Goal: Information Seeking & Learning: Learn about a topic

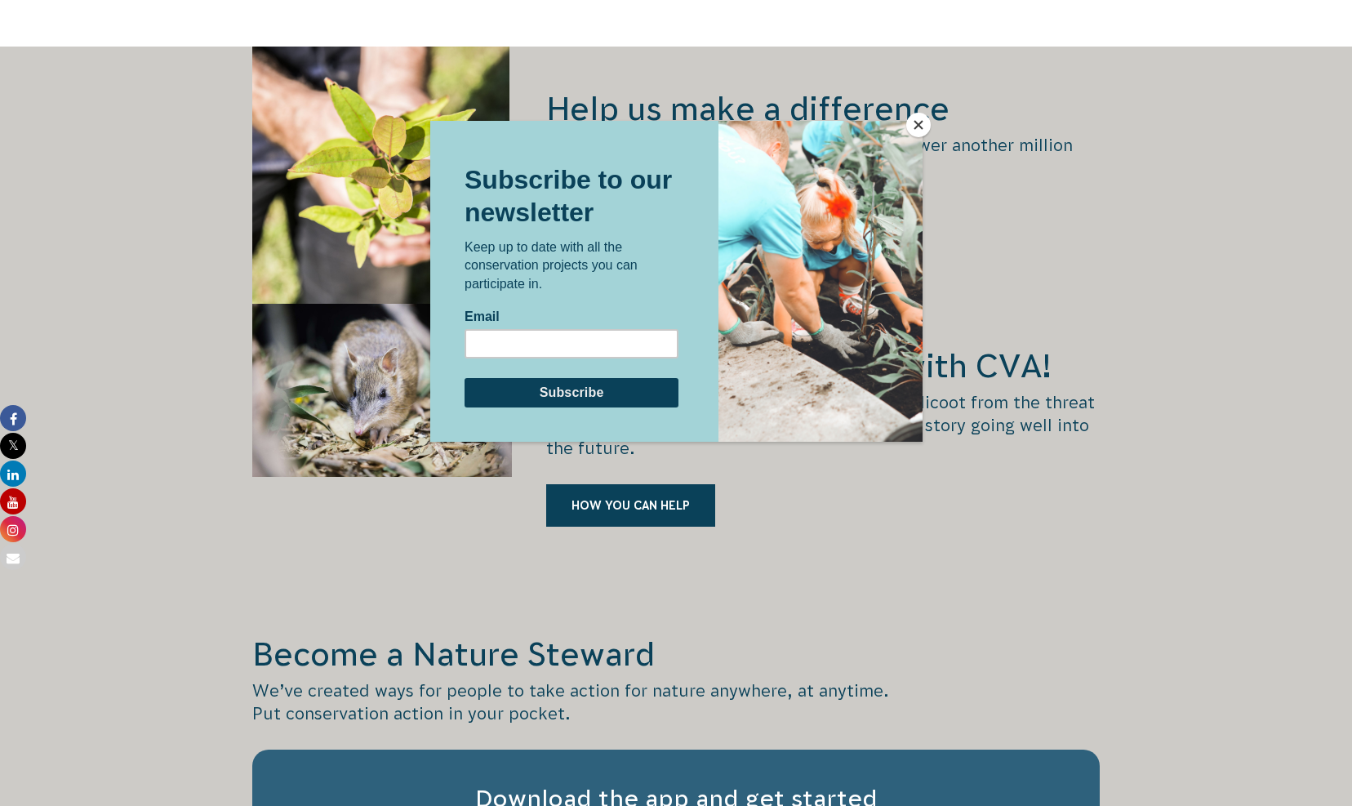
scroll to position [2186, 0]
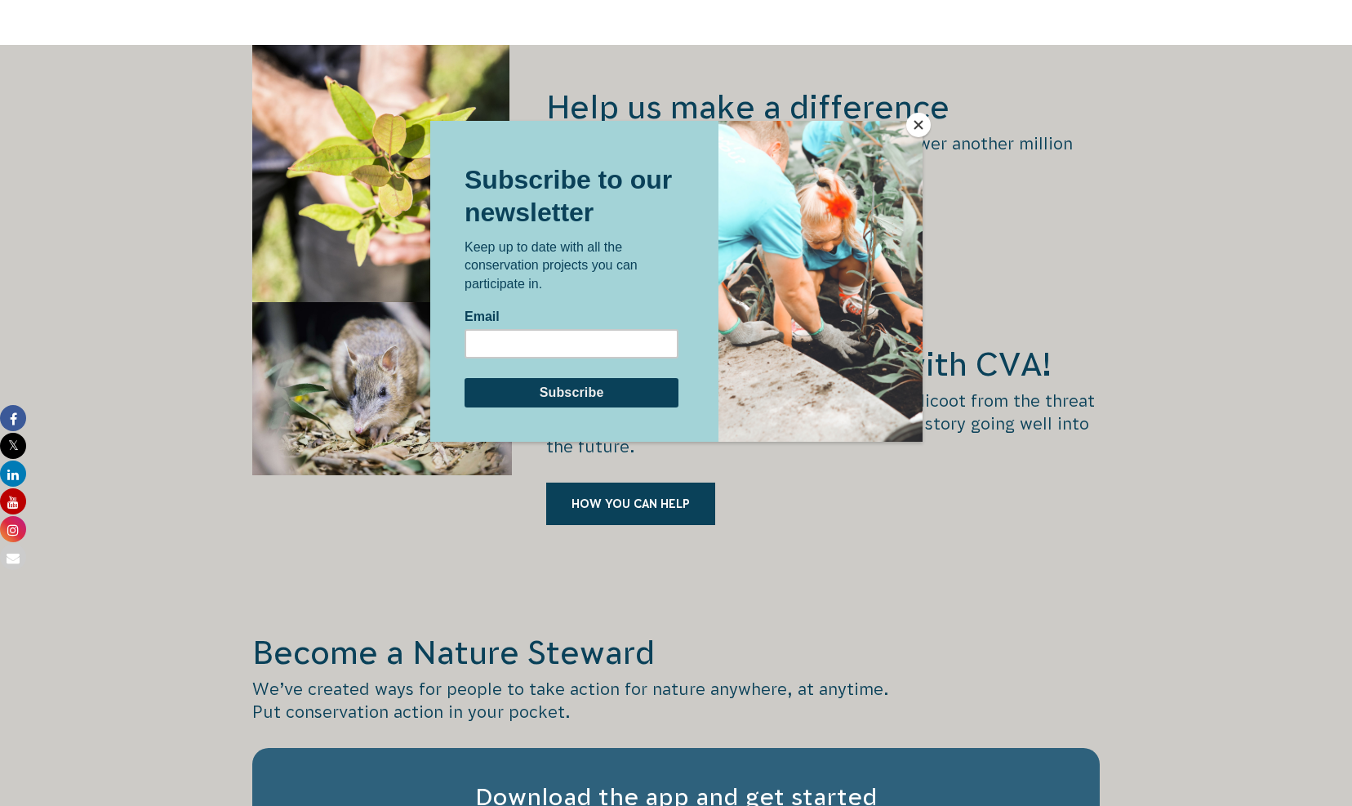
click at [926, 136] on div at bounding box center [676, 403] width 1352 height 806
click at [917, 117] on button "Close" at bounding box center [918, 125] width 24 height 24
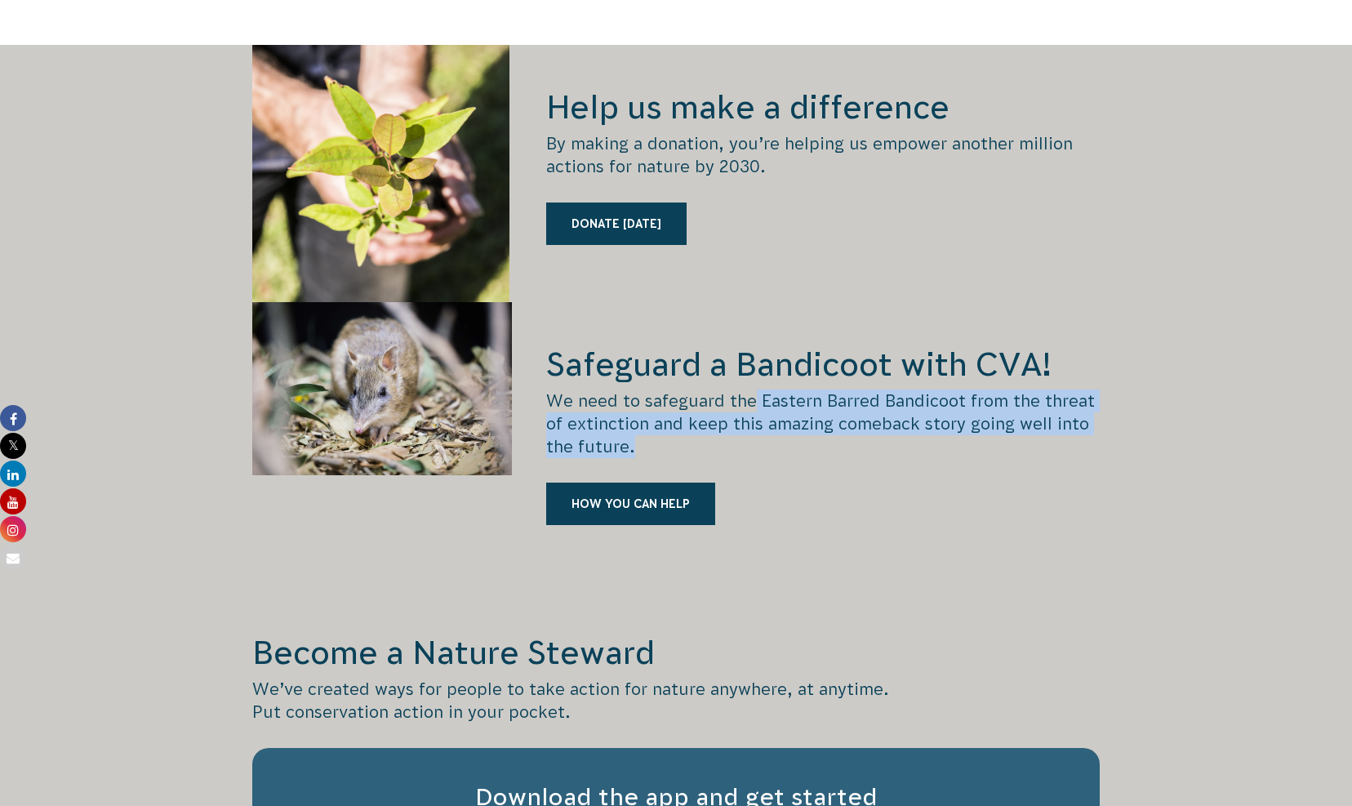
drag, startPoint x: 755, startPoint y: 370, endPoint x: 856, endPoint y: 419, distance: 112.4
click at [856, 419] on p "We need to safeguard the Eastern Barred Bandicoot from the threat of extinction…" at bounding box center [822, 423] width 553 height 69
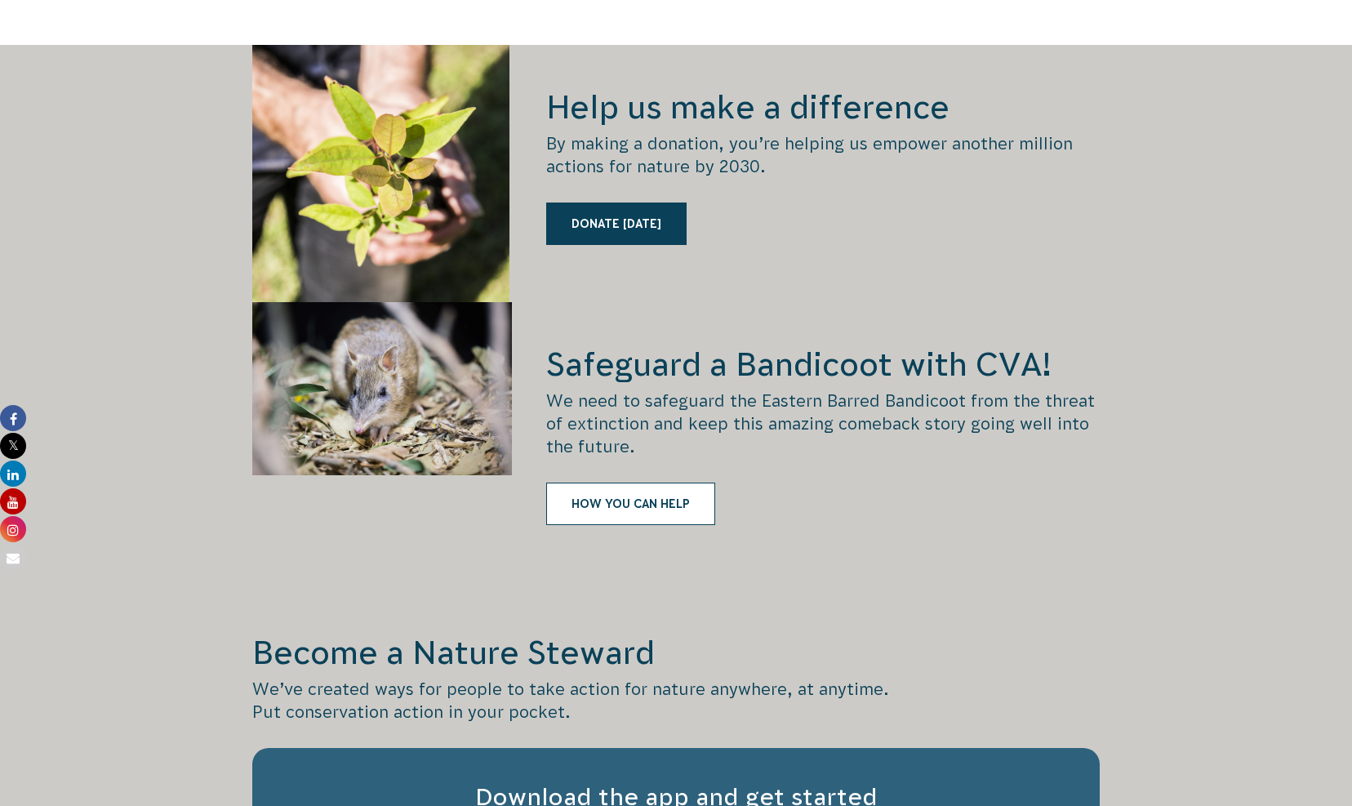
click at [687, 482] on link "HOW YOU CAN HELP" at bounding box center [630, 503] width 169 height 42
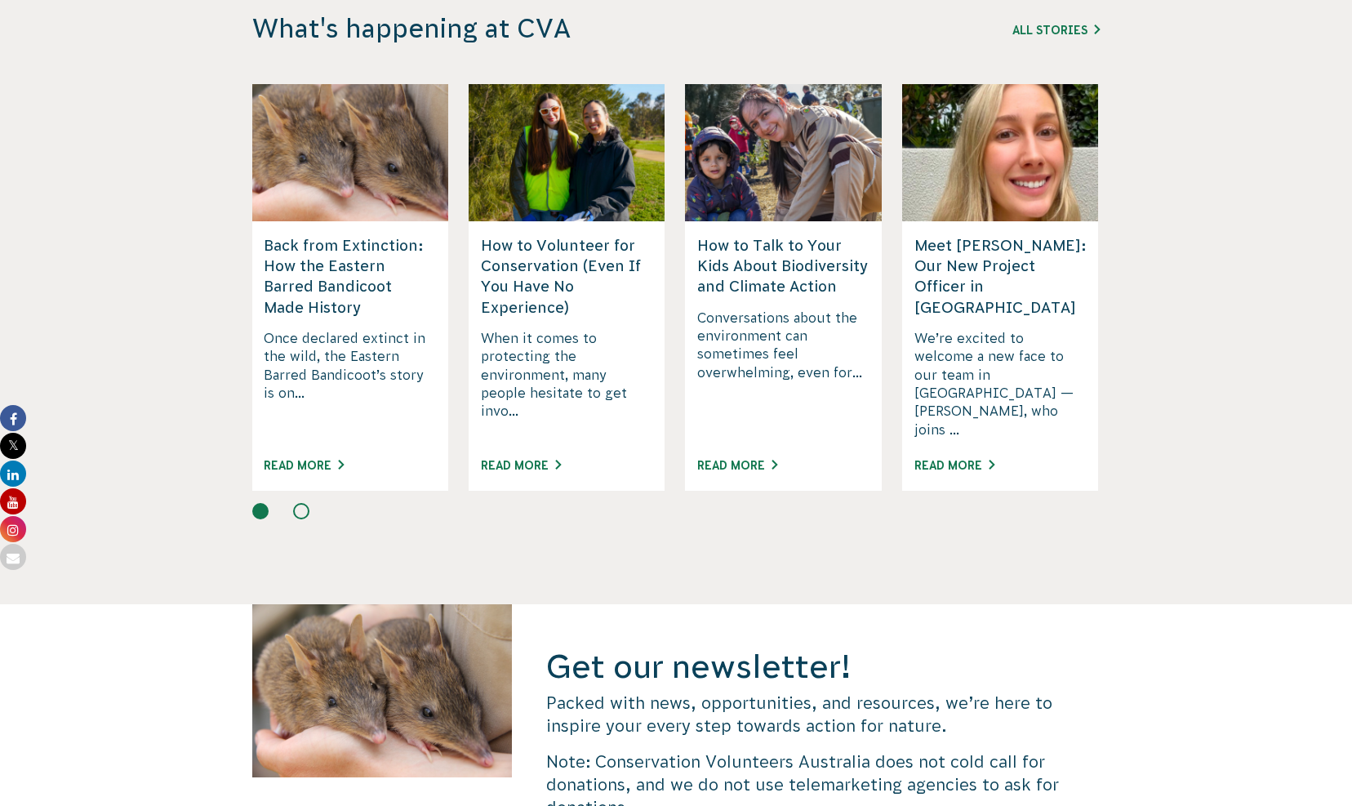
scroll to position [4398, 0]
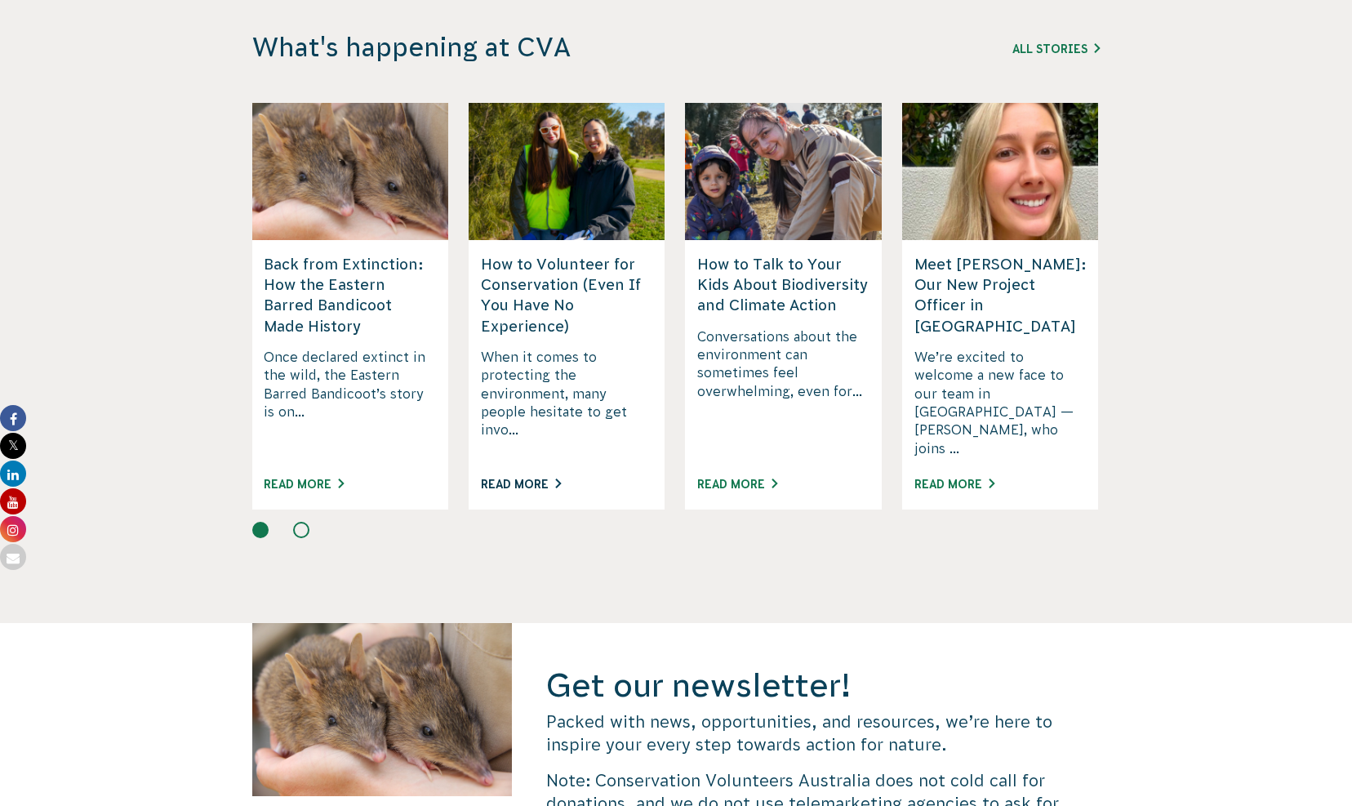
click at [539, 477] on link "Read More" at bounding box center [521, 483] width 80 height 13
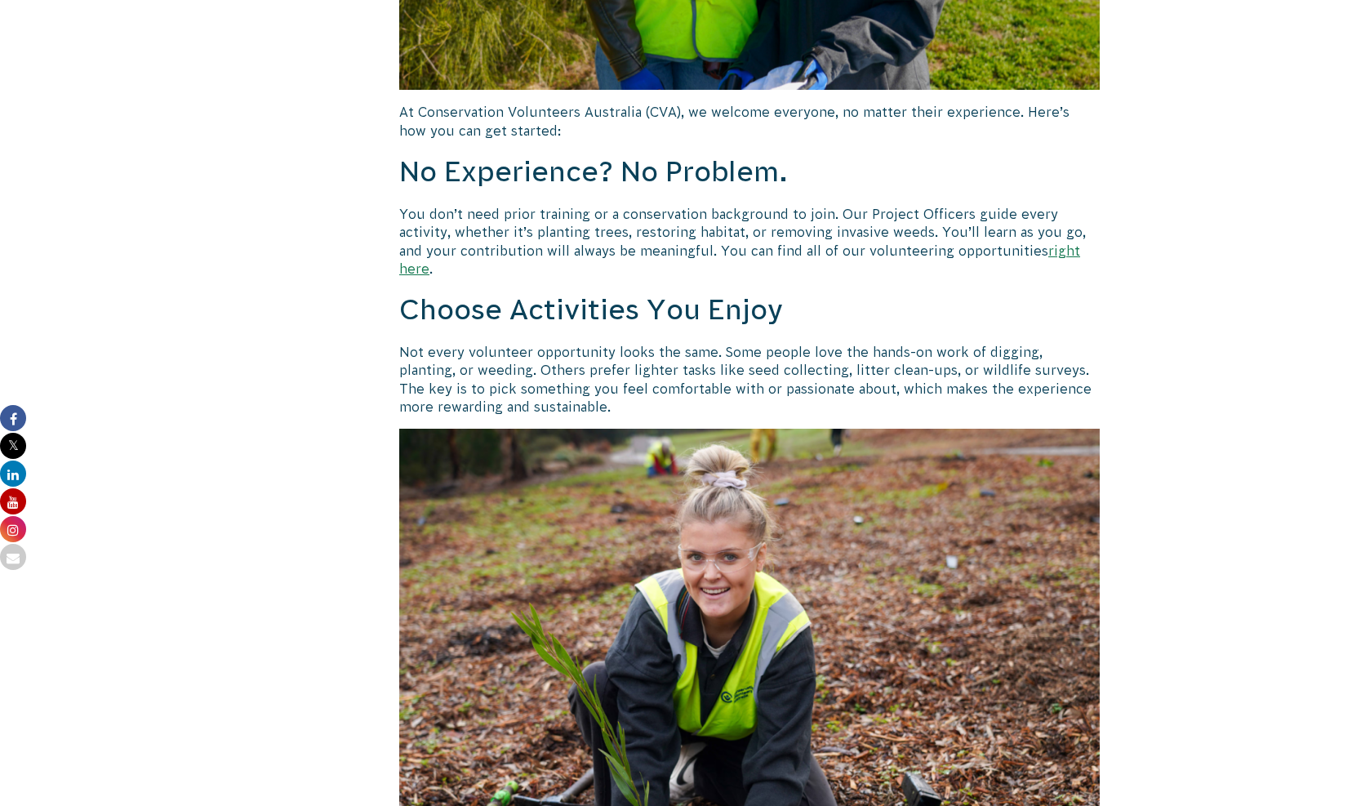
scroll to position [890, 0]
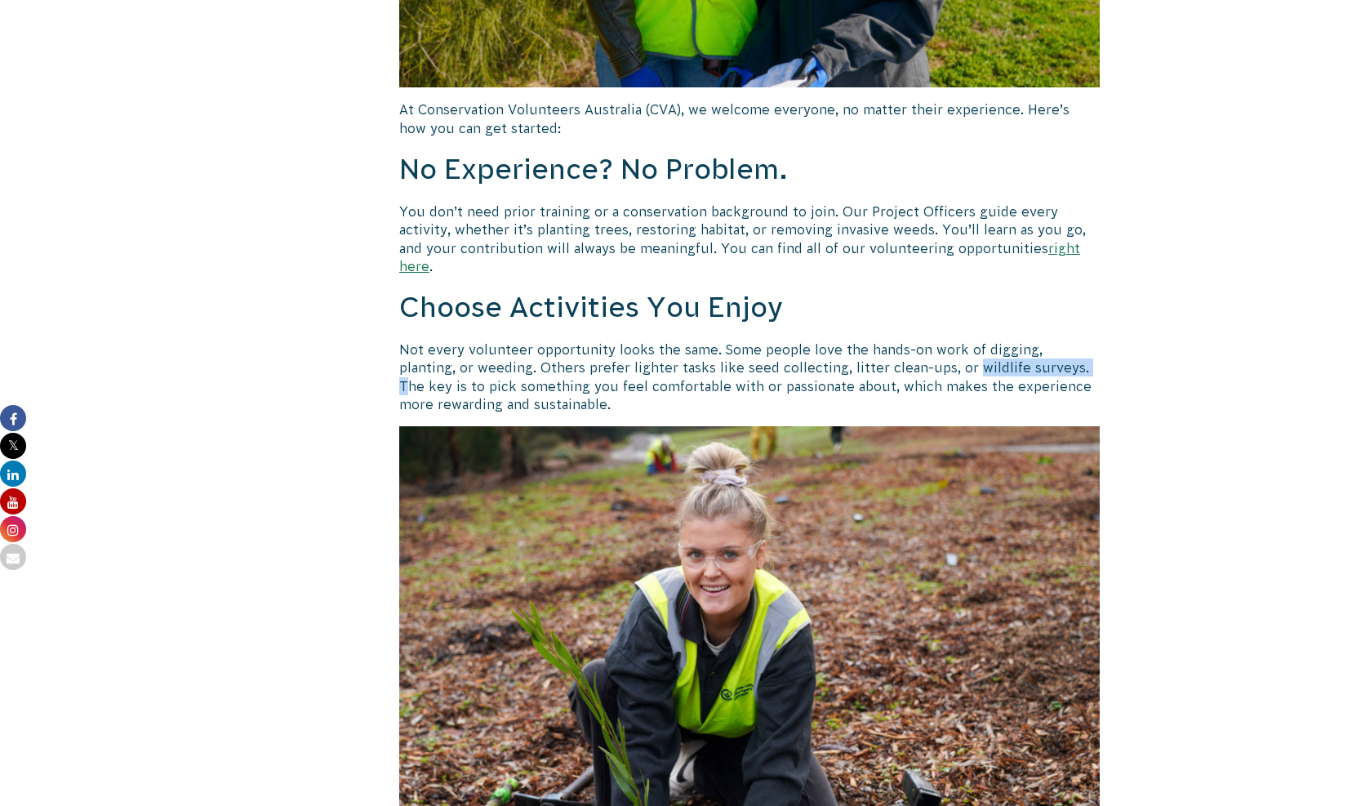
drag, startPoint x: 908, startPoint y: 350, endPoint x: 1019, endPoint y: 353, distance: 111.0
click at [1019, 353] on p "Not every volunteer opportunity looks the same. Some people love the hands-on w…" at bounding box center [749, 376] width 700 height 73
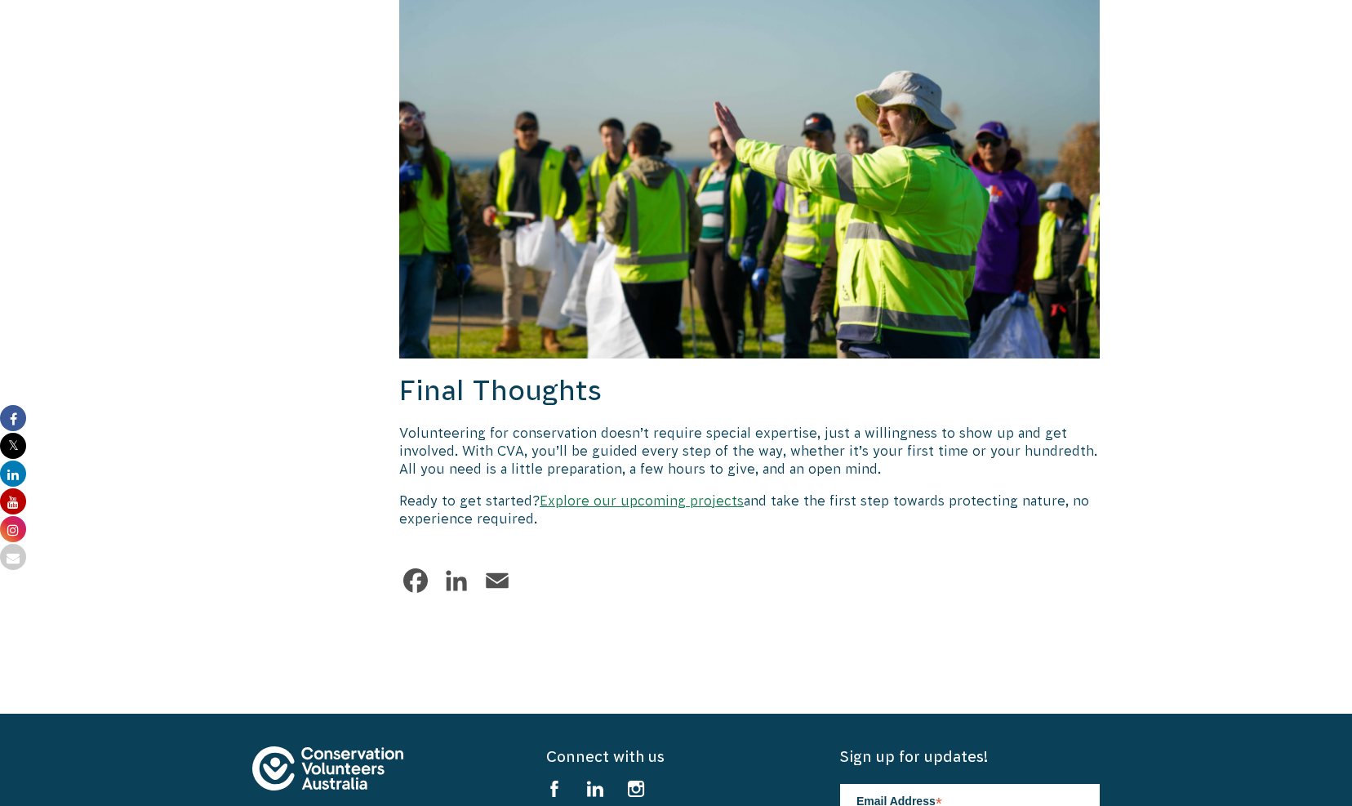
scroll to position [2237, 0]
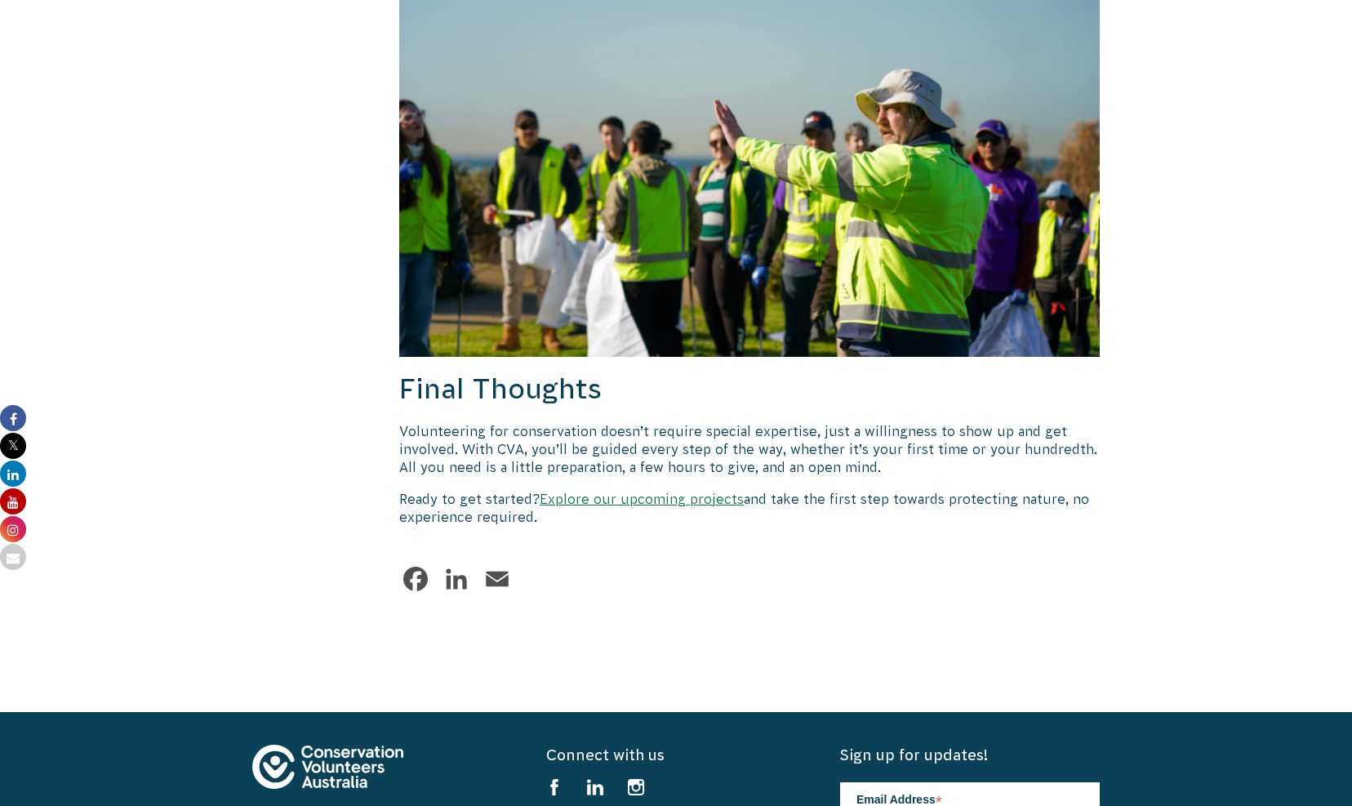
click at [685, 491] on link "Explore our upcoming projects" at bounding box center [641, 498] width 204 height 15
